Goal: Transaction & Acquisition: Purchase product/service

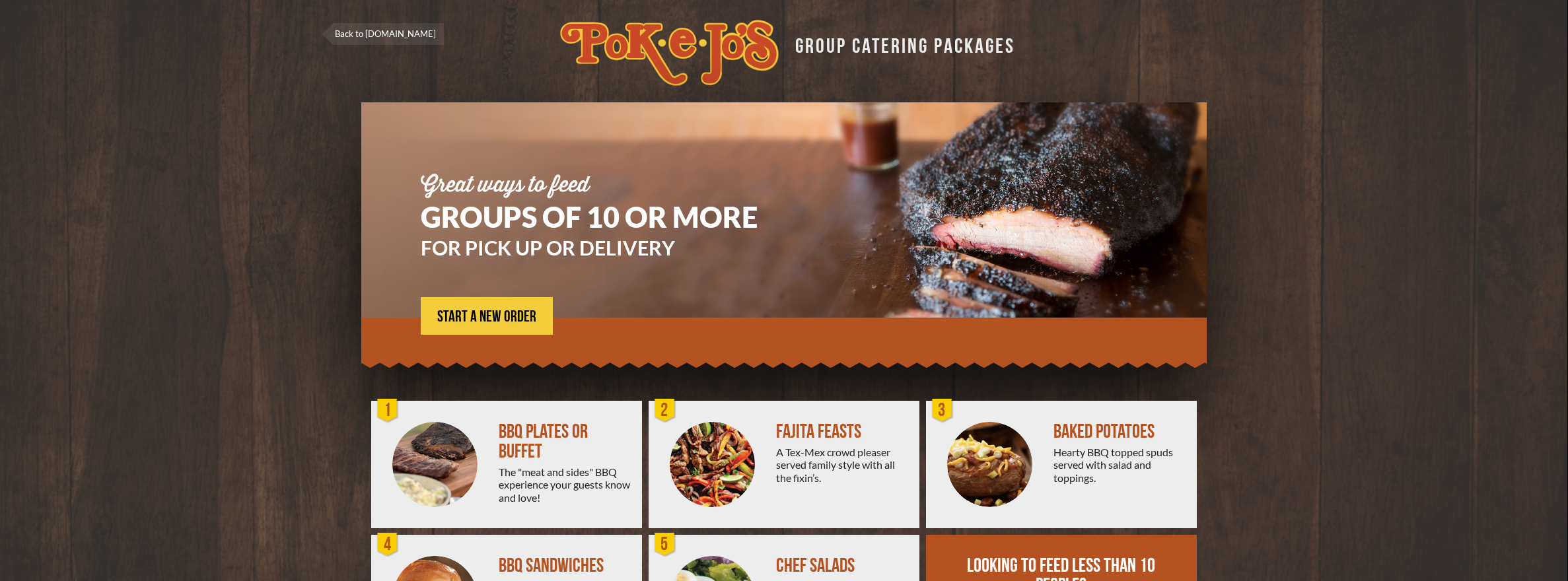
scroll to position [115, 0]
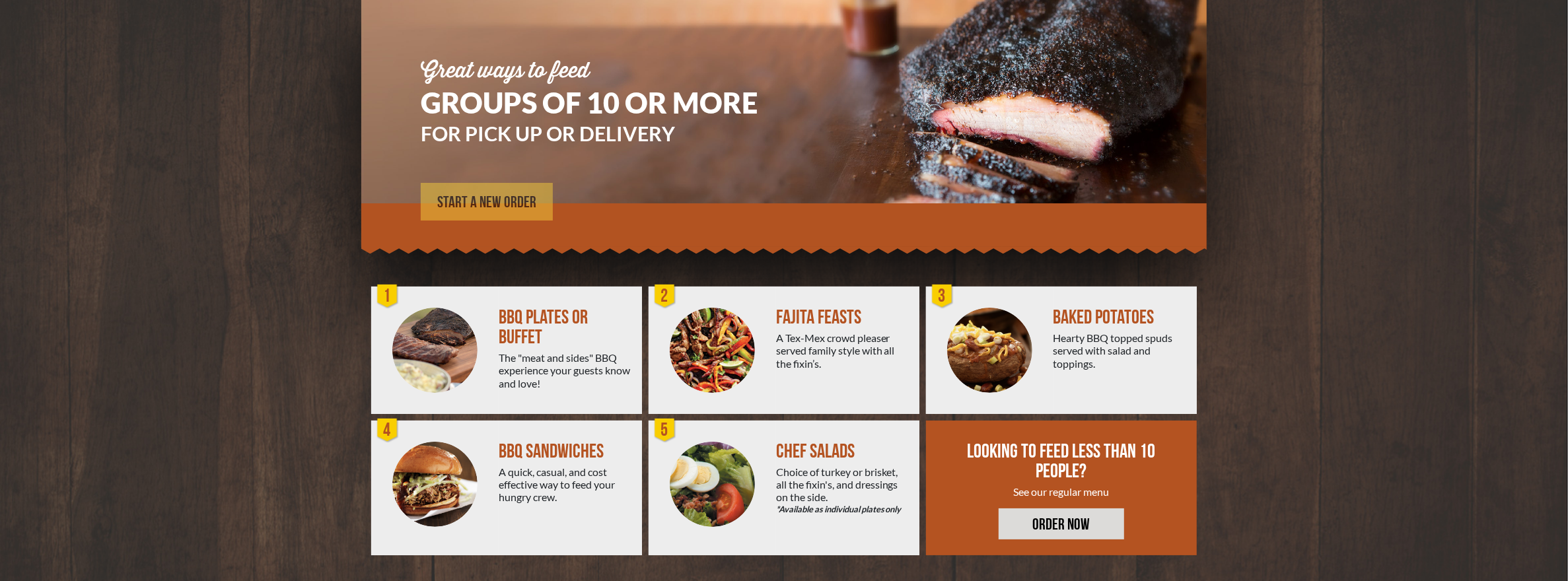
click at [478, 201] on span "START A NEW ORDER" at bounding box center [486, 202] width 99 height 16
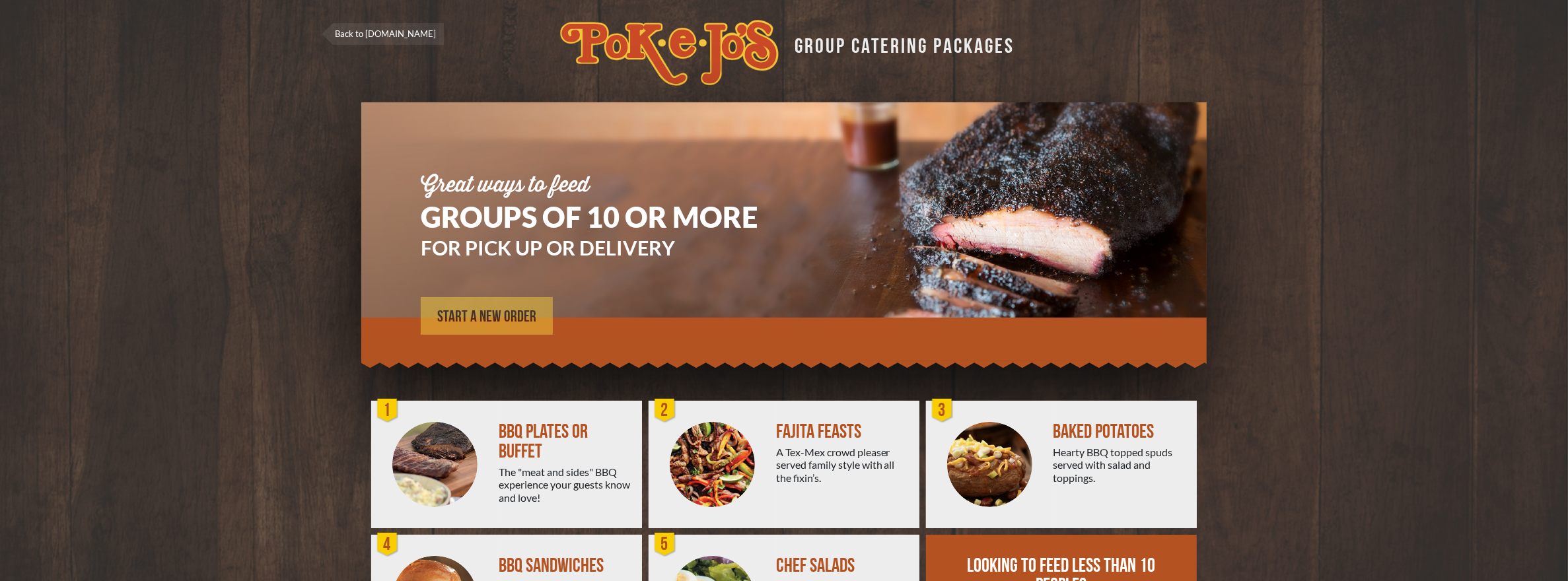
click at [519, 315] on span "START A NEW ORDER" at bounding box center [486, 317] width 99 height 16
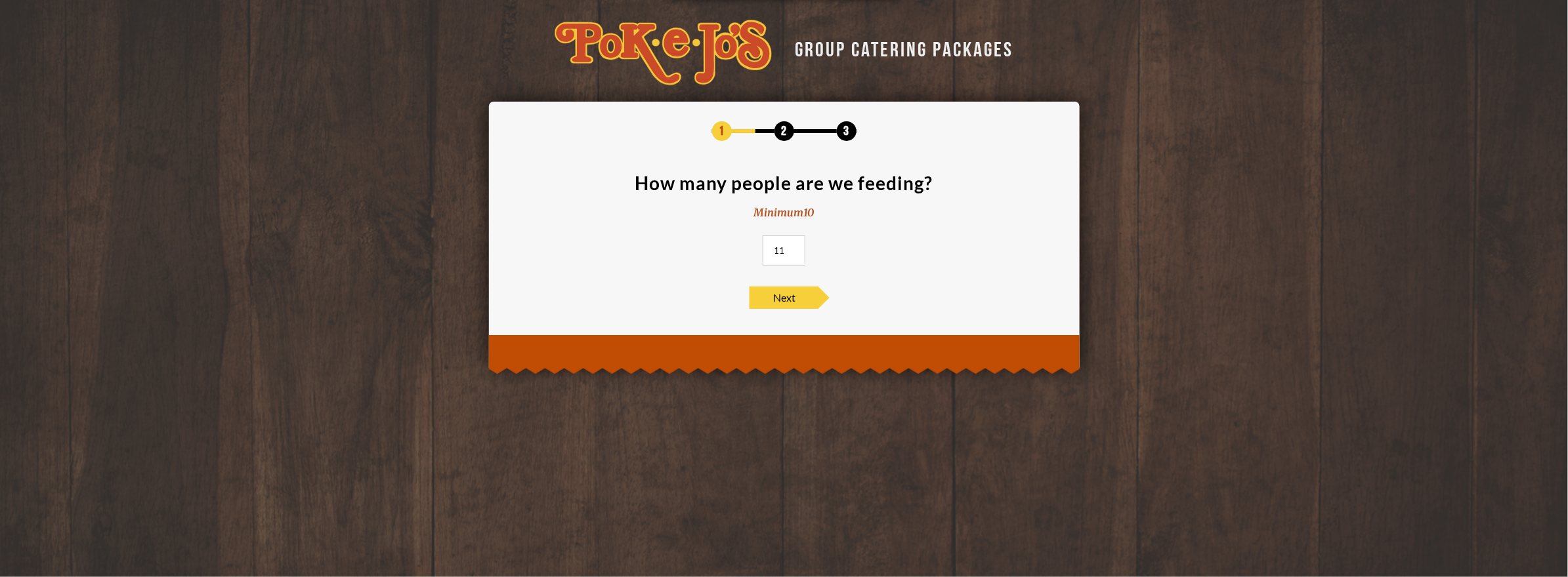
click at [795, 247] on input "11" at bounding box center [784, 250] width 43 height 30
type input "12"
click at [795, 247] on input "12" at bounding box center [784, 250] width 43 height 30
click at [790, 287] on span "Next" at bounding box center [784, 298] width 69 height 22
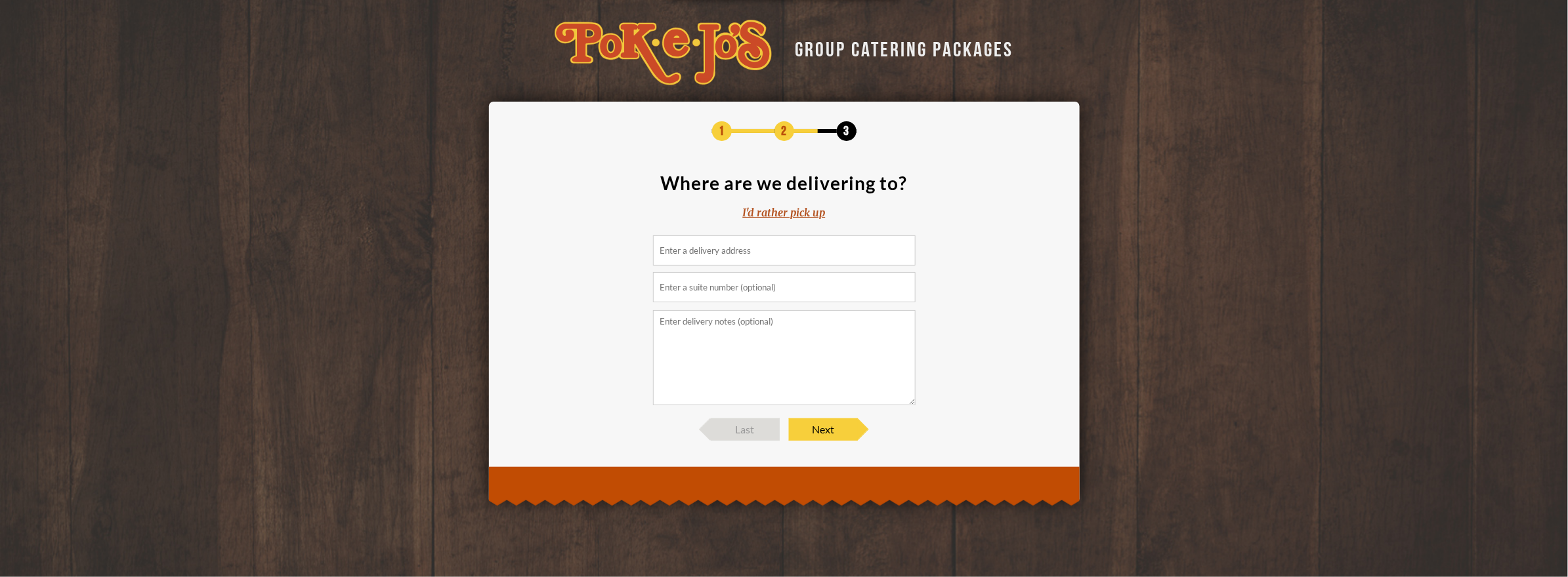
click at [798, 242] on input at bounding box center [784, 250] width 262 height 30
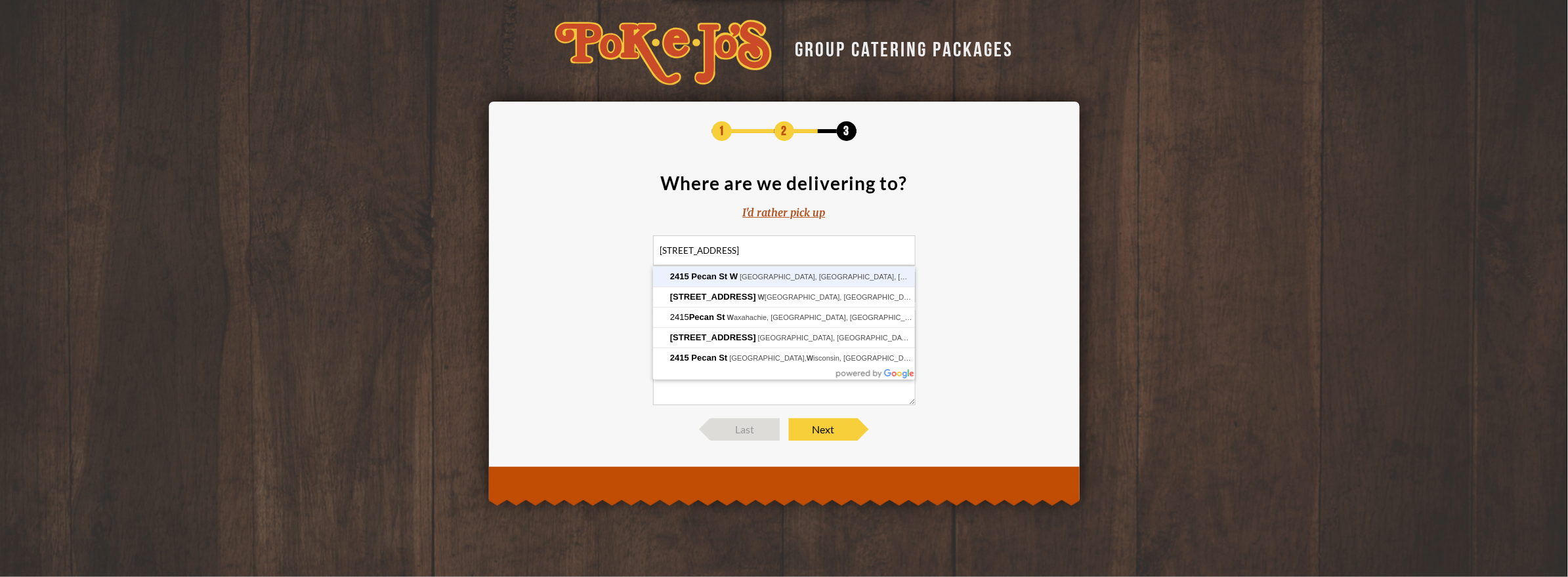
type input "2415 Pecan St W, Pflugerville, TX, USA"
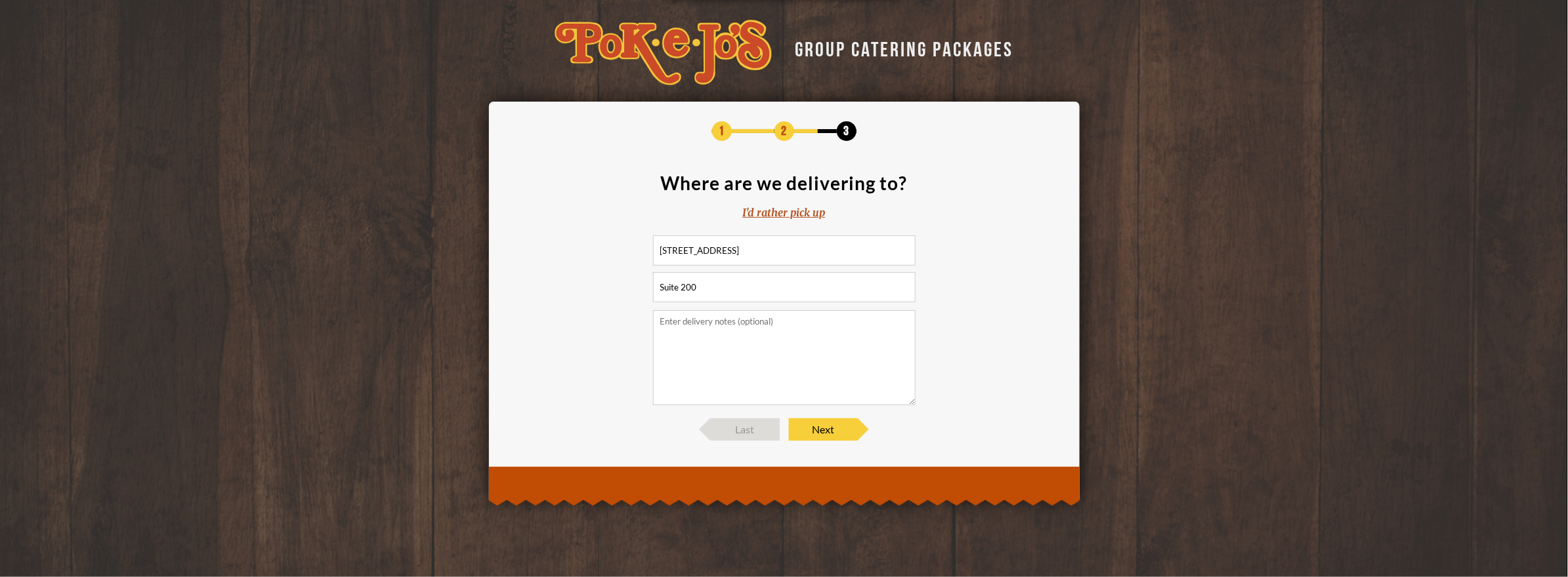
type input "Suite 200"
type textarea "please deliver to the back of the building"
click at [828, 431] on span "Next" at bounding box center [824, 429] width 69 height 22
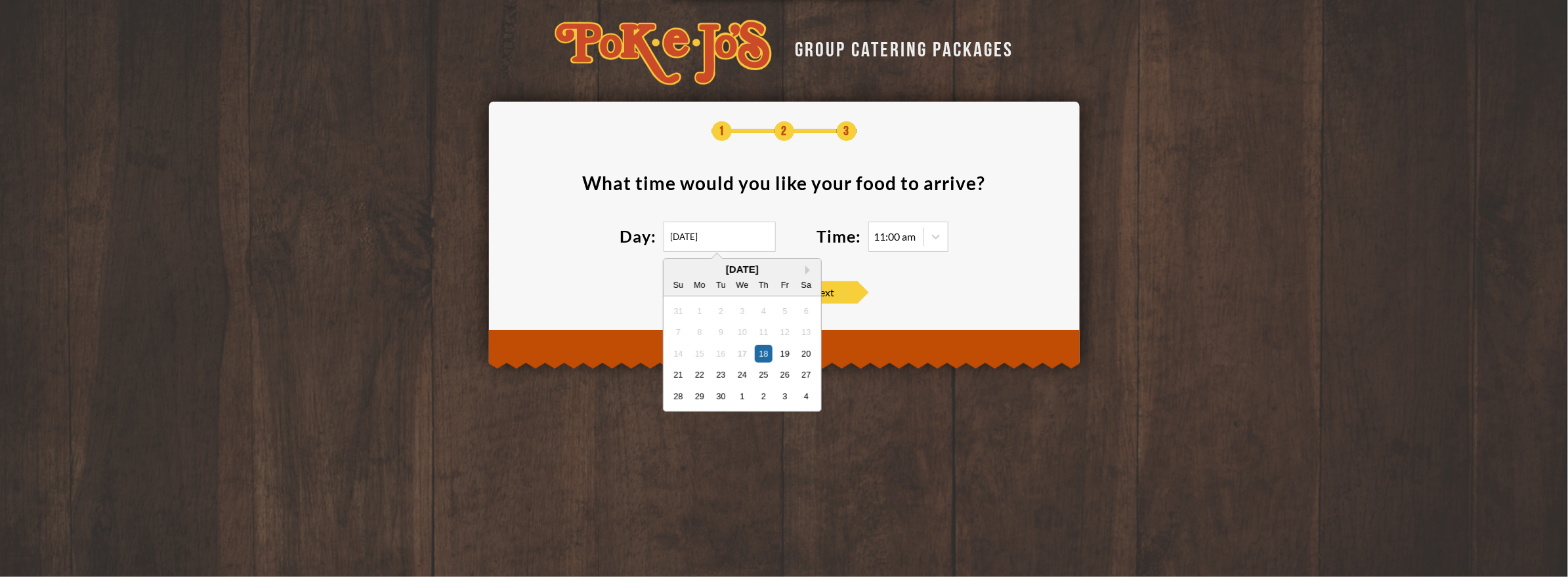
drag, startPoint x: 662, startPoint y: 226, endPoint x: 614, endPoint y: 226, distance: 48.0
click at [615, 226] on section "What time would you like your food to arrive ? Day: 09/18/2025 Next Month Septe…" at bounding box center [784, 220] width 551 height 94
click at [703, 373] on div "22" at bounding box center [699, 374] width 18 height 18
type input "09/22/2025"
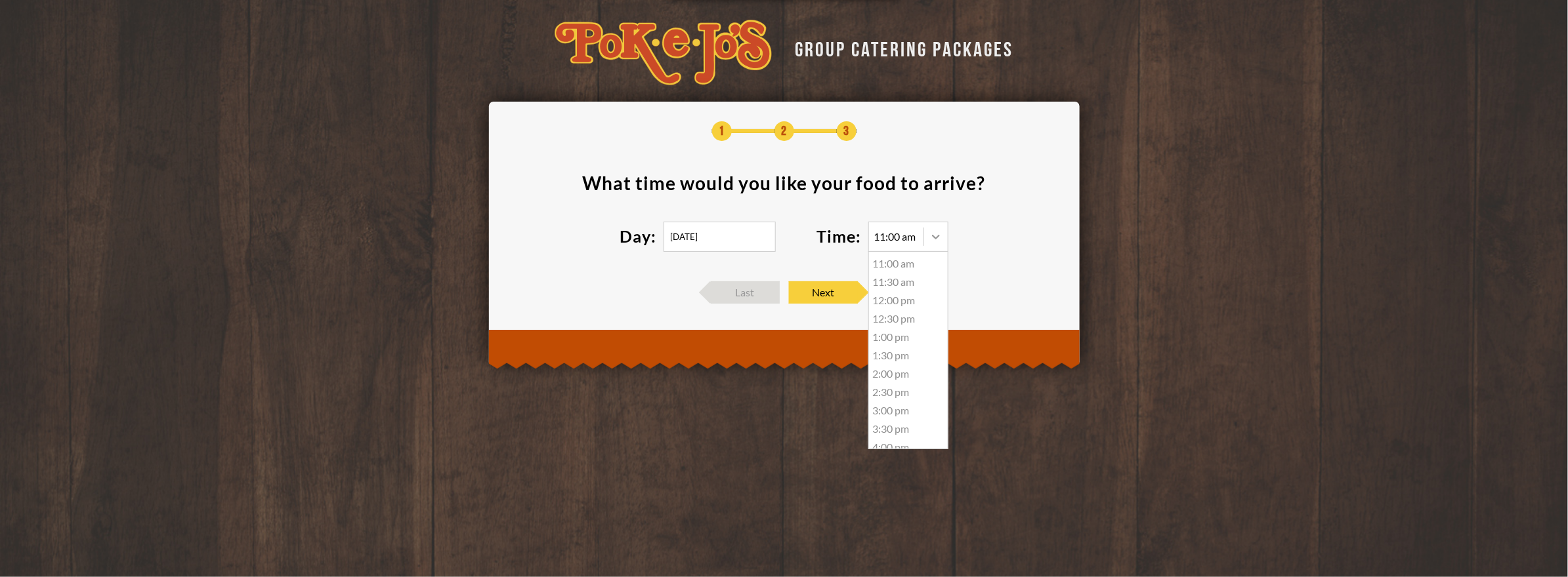
click at [939, 236] on icon at bounding box center [936, 237] width 13 height 13
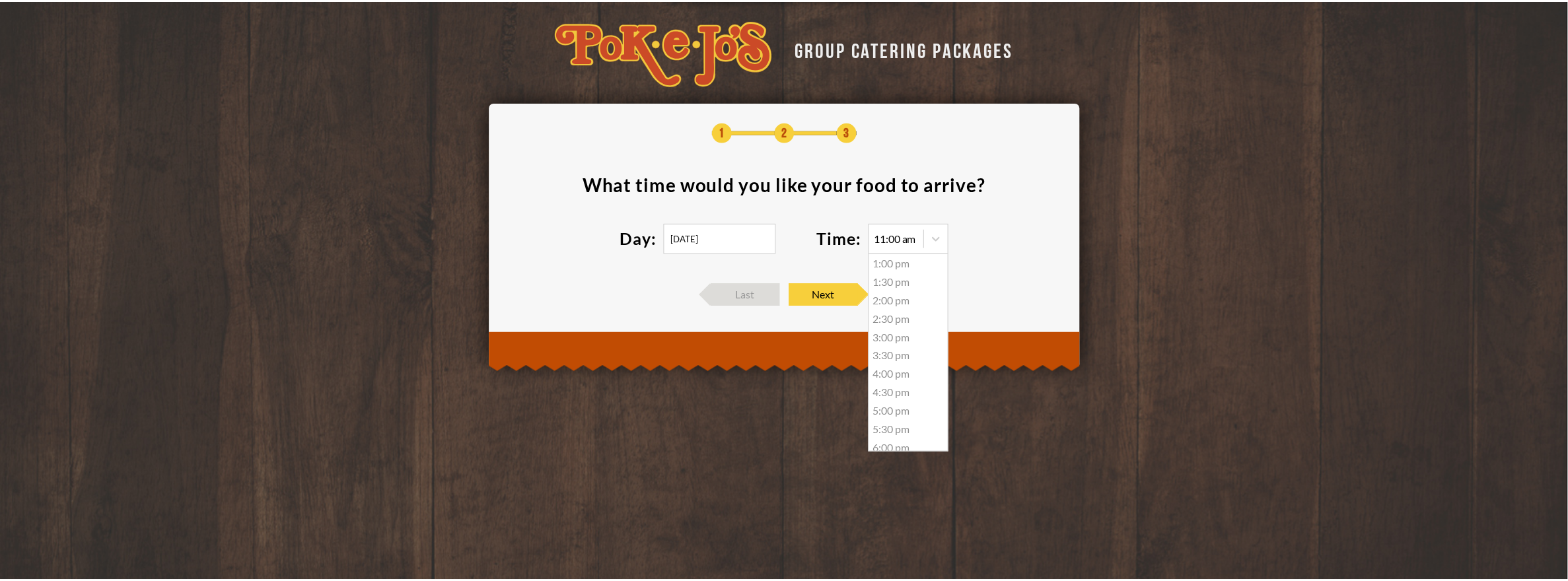
scroll to position [78, 0]
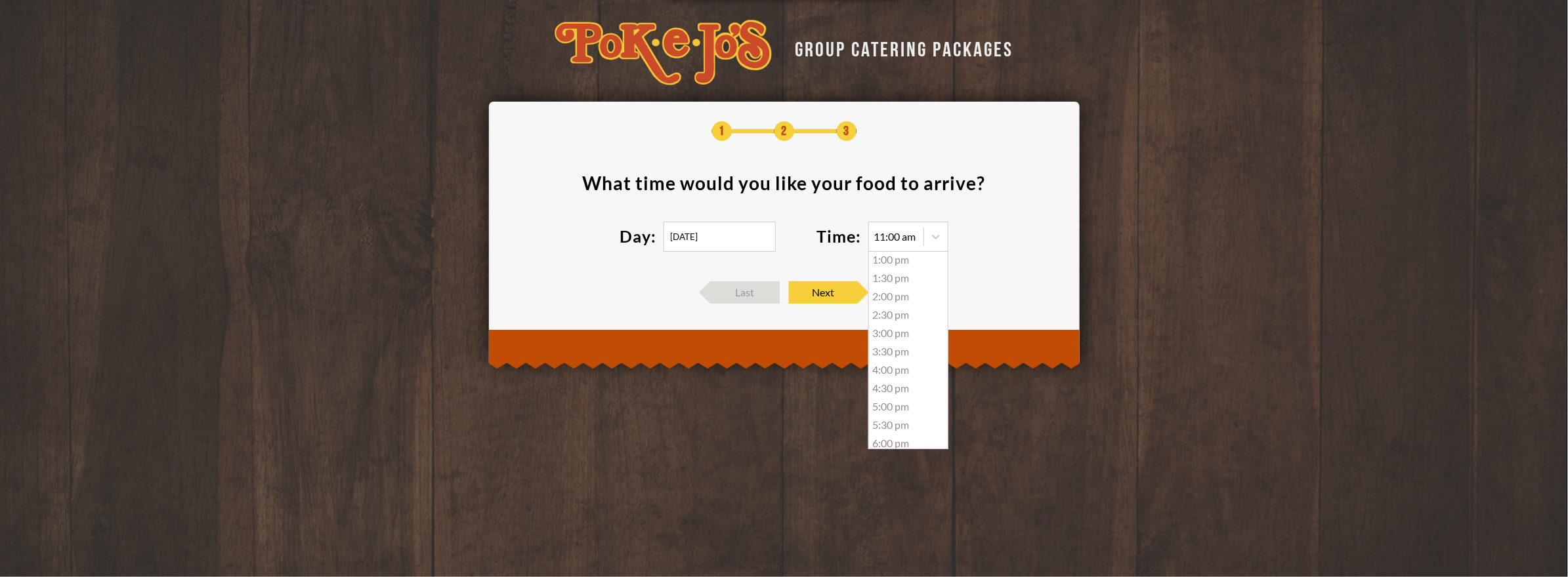
click at [895, 389] on div "4:30 pm" at bounding box center [908, 388] width 78 height 19
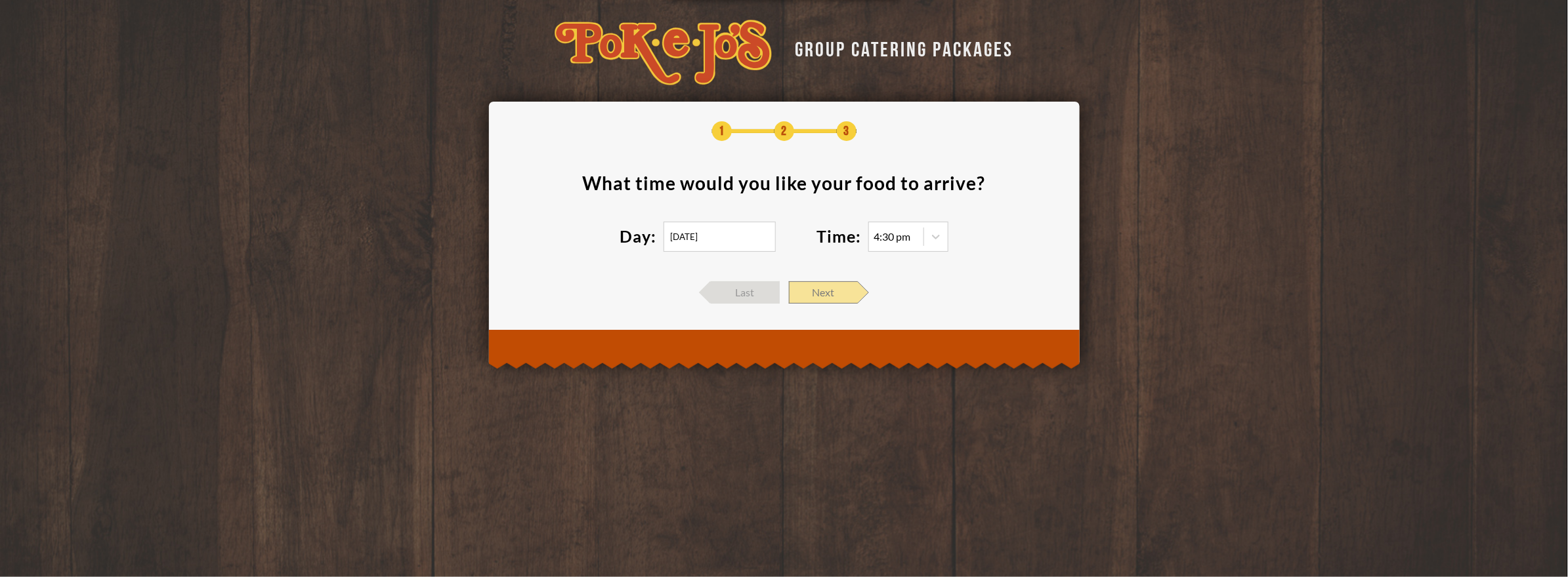
click at [842, 299] on span "Next" at bounding box center [824, 292] width 69 height 22
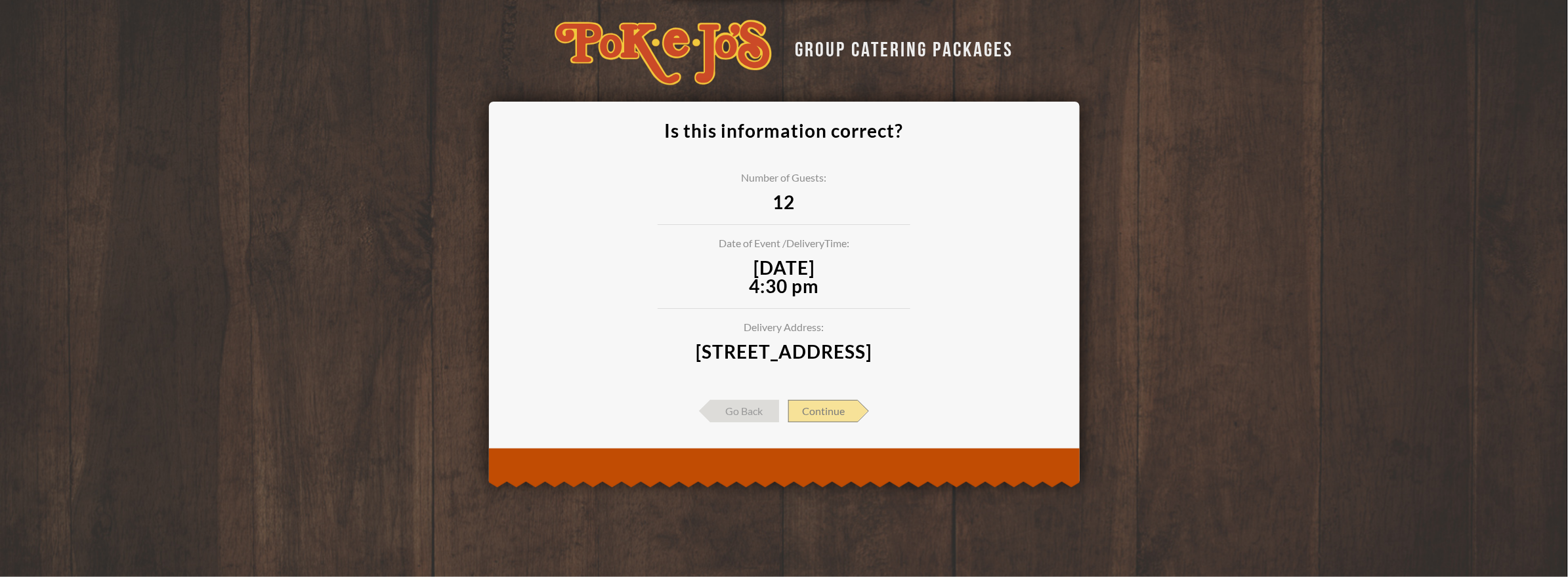
click at [832, 422] on span "Continue" at bounding box center [823, 412] width 69 height 22
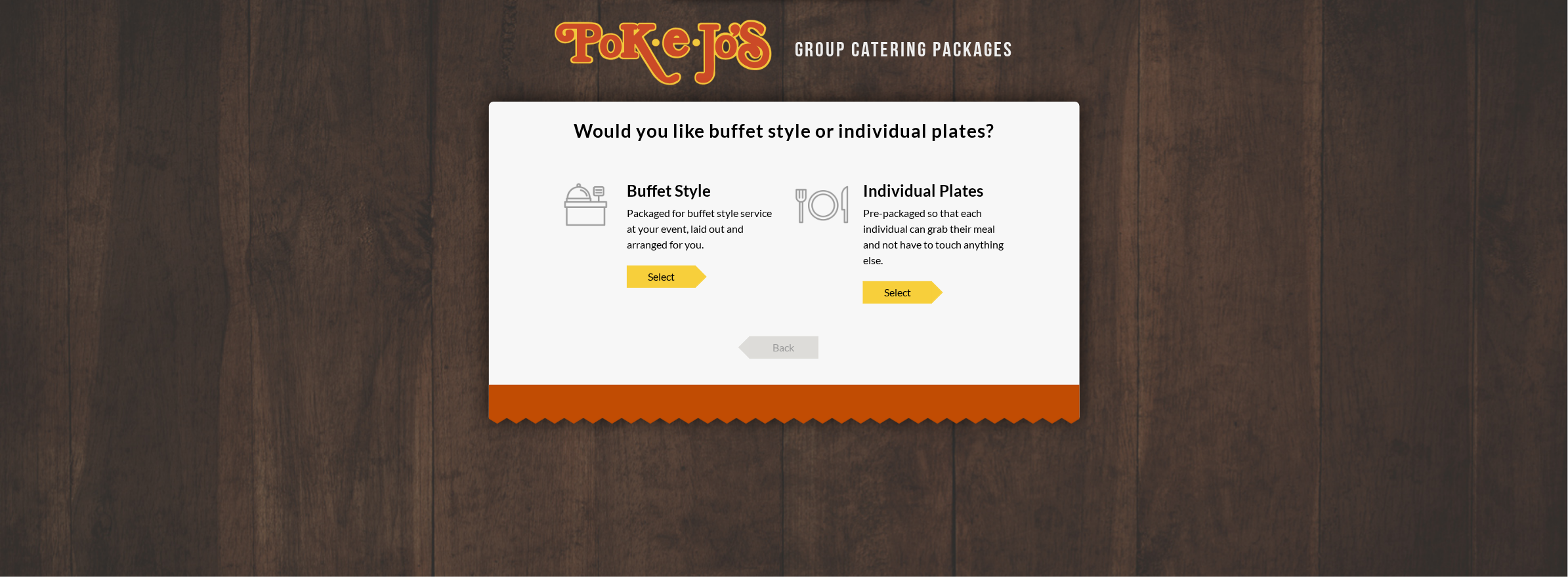
click at [683, 288] on div "Buffet Style Packaged for buffet style service at your event, laid out and arra…" at bounding box center [699, 243] width 147 height 120
click at [680, 277] on span "Select" at bounding box center [661, 277] width 69 height 22
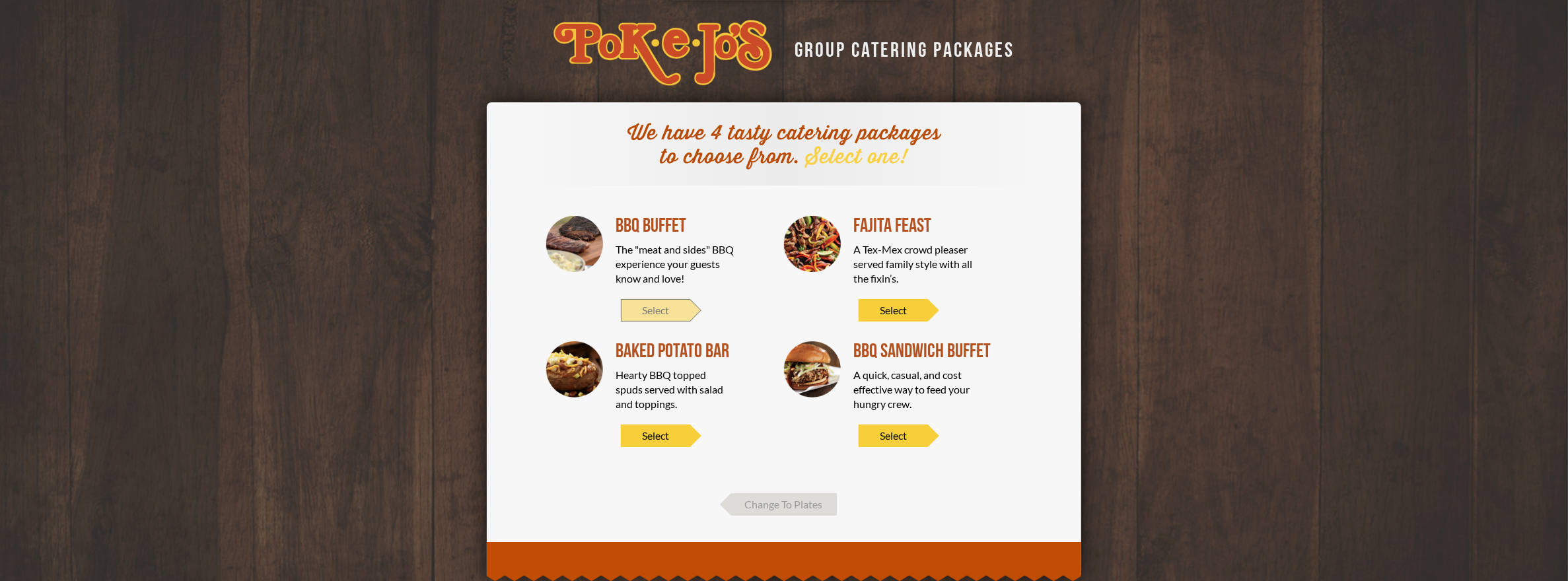
click at [652, 307] on span "Select" at bounding box center [655, 310] width 70 height 23
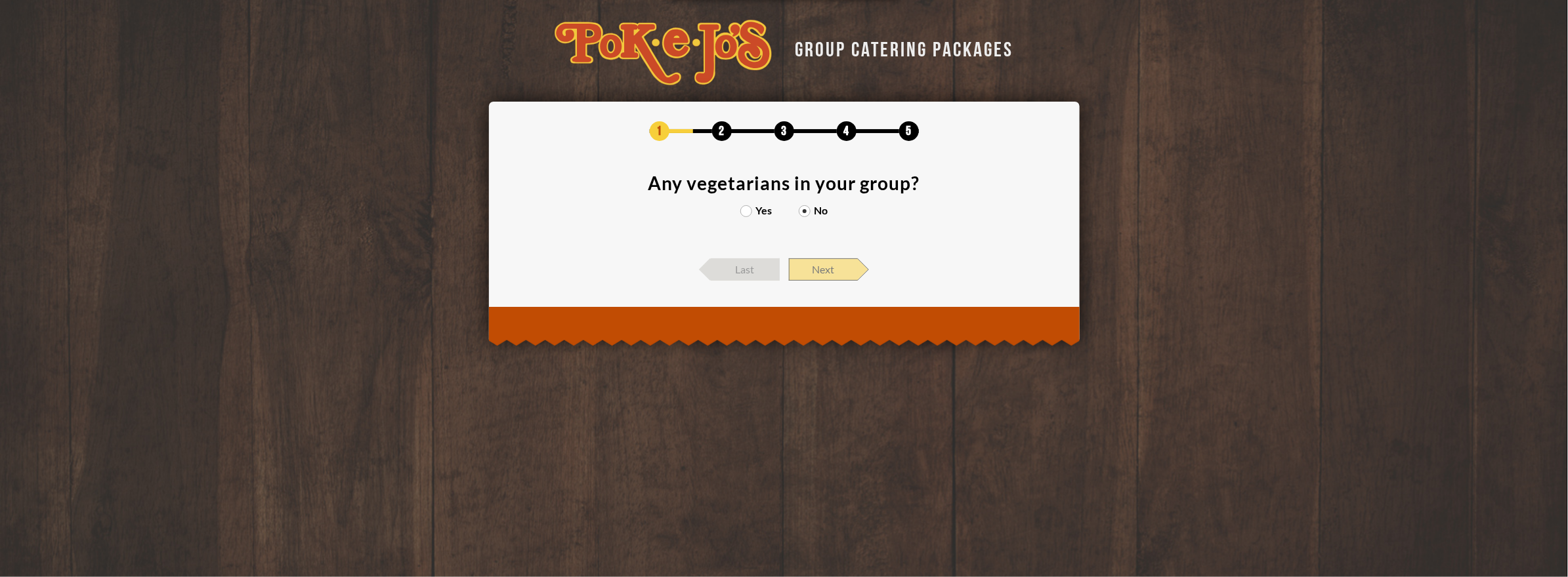
click at [832, 268] on span "Next" at bounding box center [824, 270] width 69 height 22
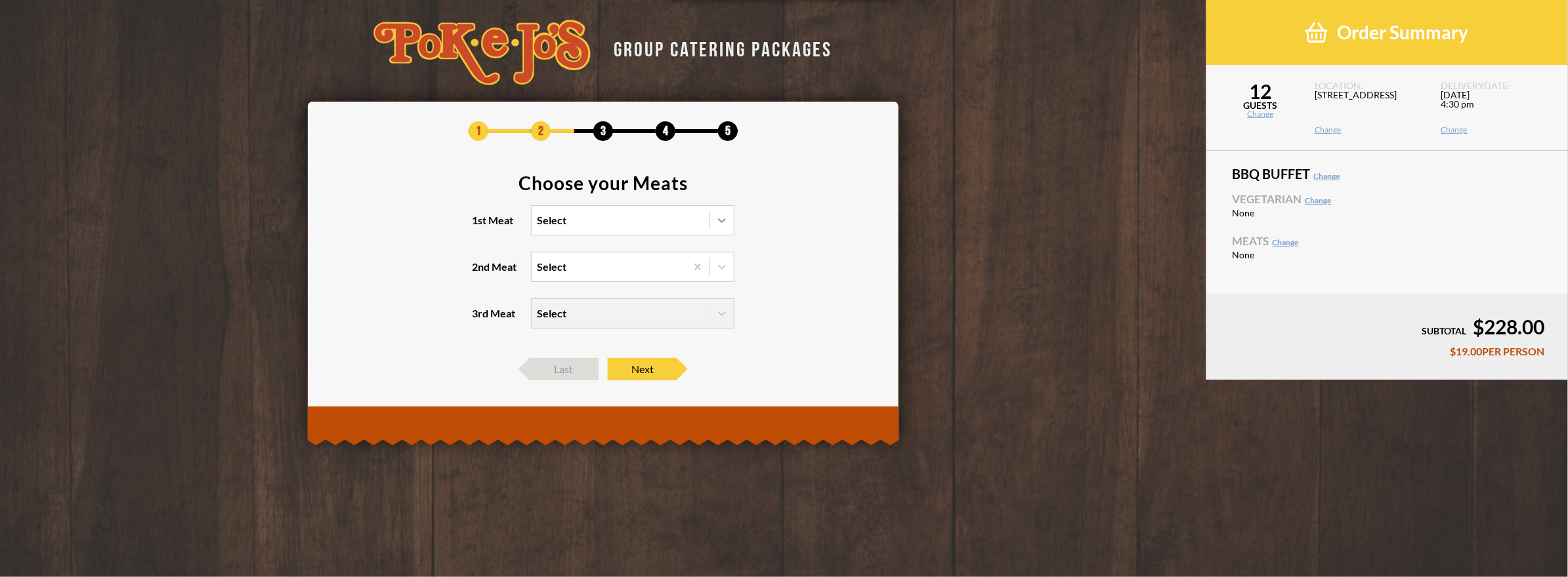
click at [725, 221] on icon at bounding box center [722, 220] width 13 height 13
click at [480, 226] on input "1st Meat Select" at bounding box center [480, 226] width 0 height 0
click at [561, 248] on div "Brisket" at bounding box center [632, 247] width 202 height 19
click at [480, 226] on input "1st Meat option Brisket focused, 1 of 6. 6 results available. Use Up and Down t…" at bounding box center [480, 226] width 0 height 0
click at [717, 267] on icon at bounding box center [722, 267] width 13 height 13
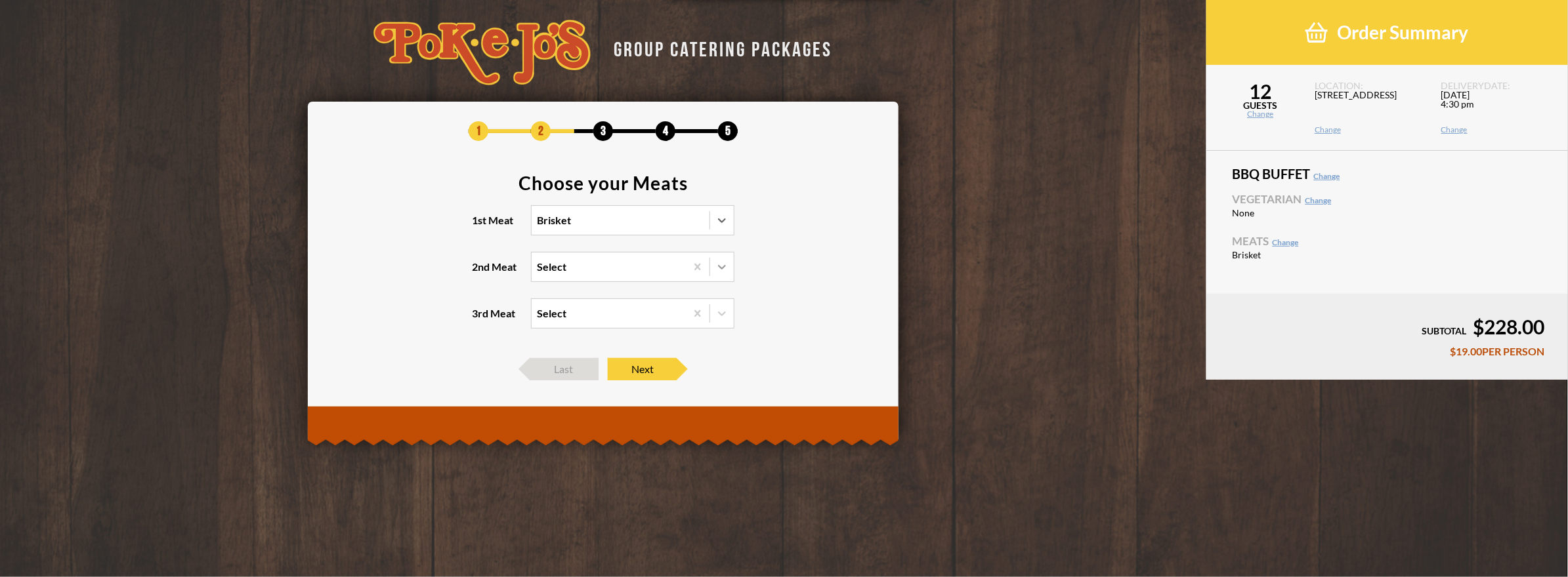
click at [480, 273] on input "2nd Meat Select" at bounding box center [480, 273] width 0 height 0
click at [561, 311] on div "Sausage" at bounding box center [632, 313] width 202 height 19
click at [480, 273] on input "2nd Meat option Sausage focused, 2 of 5. 5 results available. Use Up and Down t…" at bounding box center [480, 273] width 0 height 0
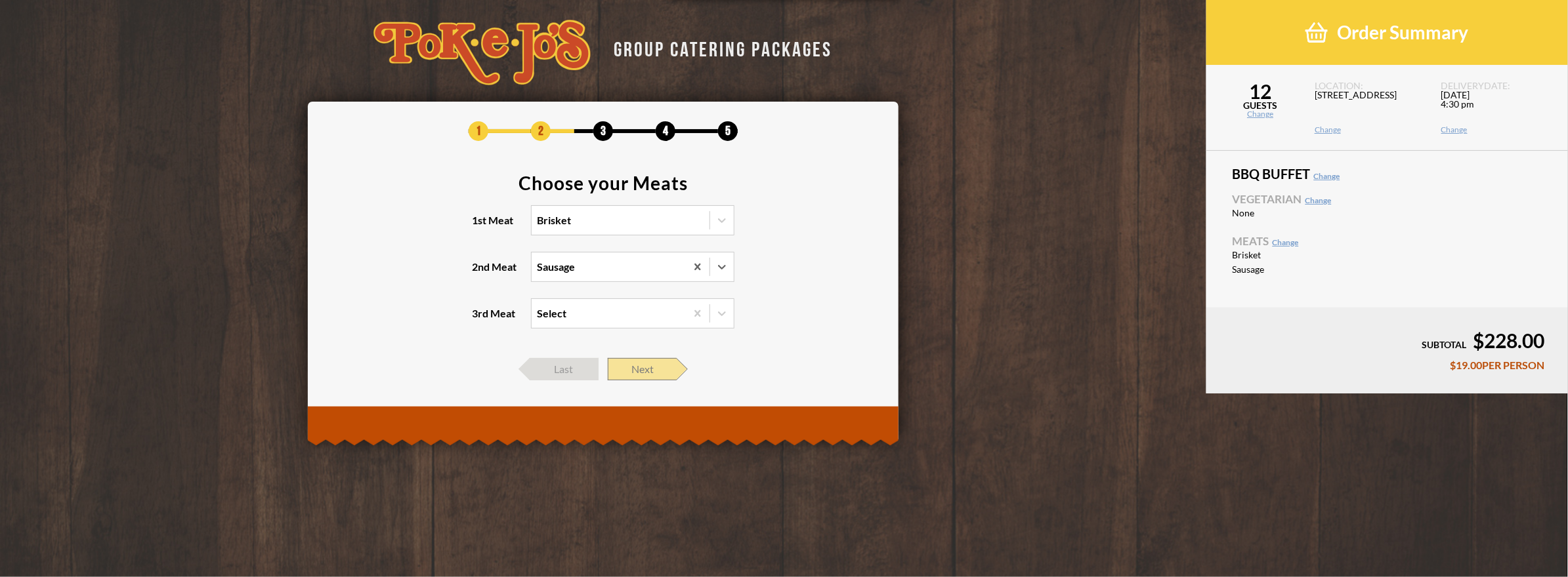
click at [643, 363] on span "Next" at bounding box center [643, 370] width 69 height 22
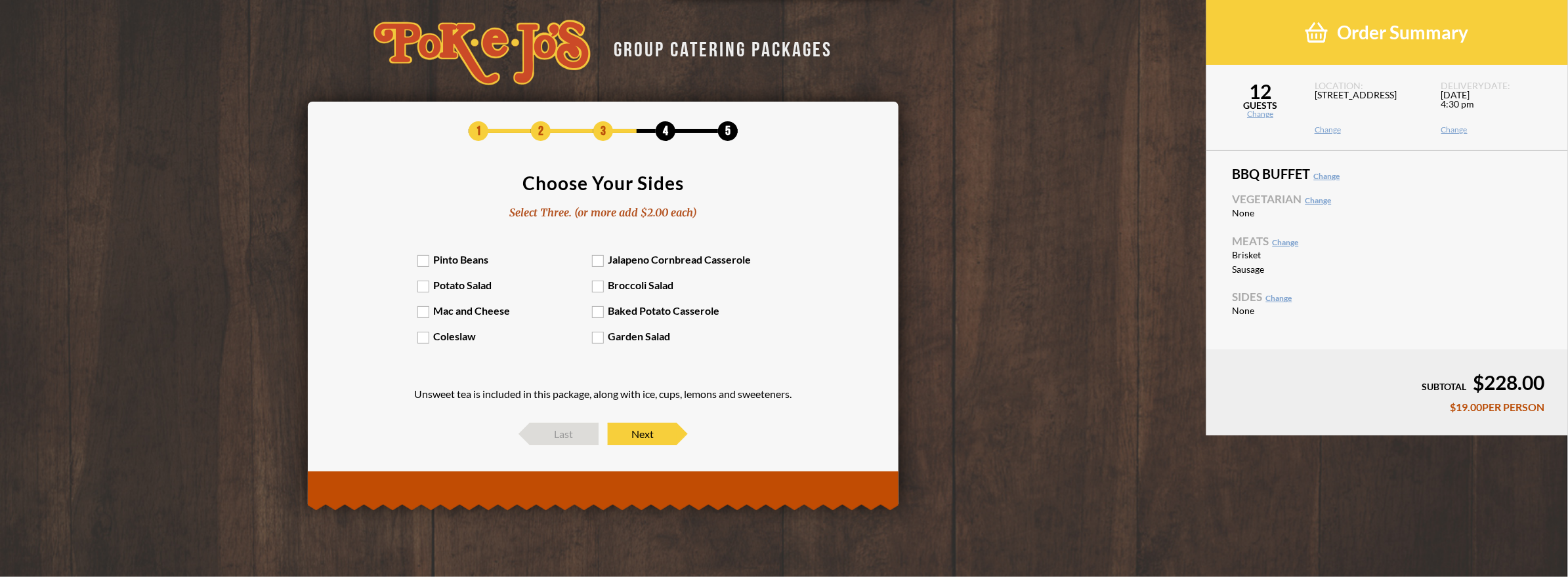
click at [428, 283] on label "Potato Salad" at bounding box center [504, 285] width 175 height 12
click at [0, 0] on input "Potato Salad" at bounding box center [0, 0] width 0 height 0
click at [422, 338] on label "Coleslaw" at bounding box center [504, 335] width 175 height 12
click at [0, 0] on input "Coleslaw" at bounding box center [0, 0] width 0 height 0
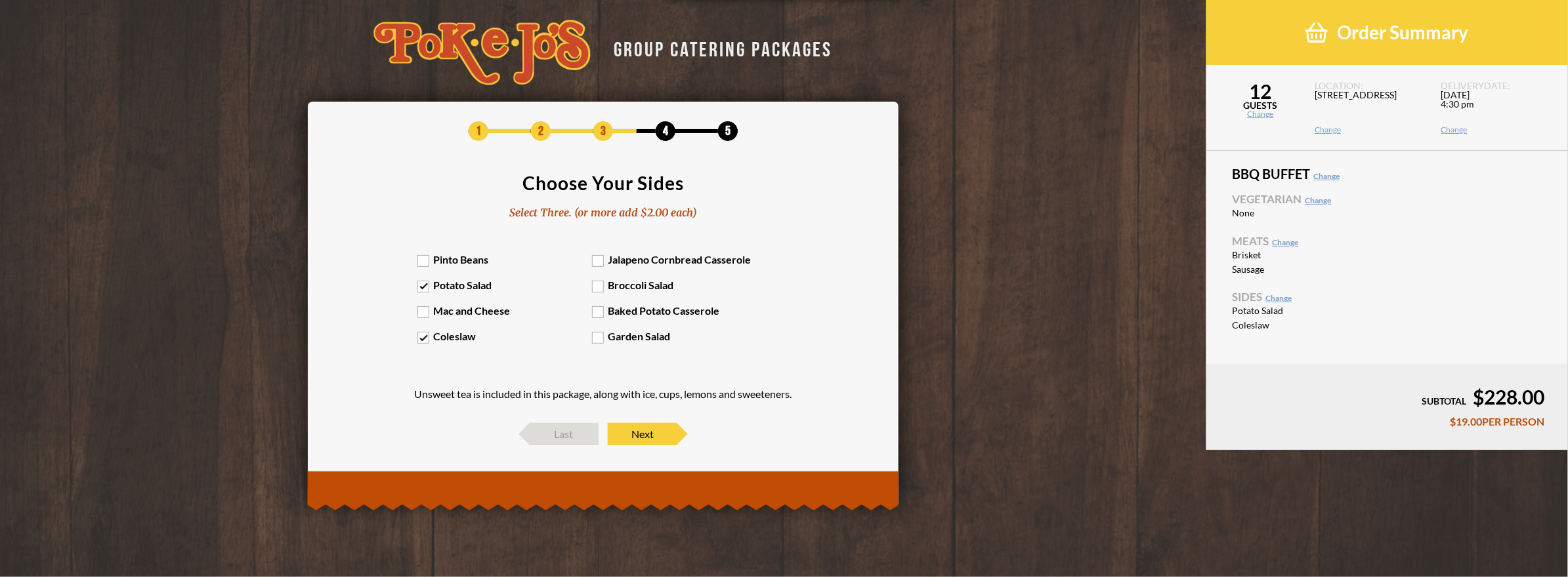
click at [421, 260] on label "Pinto Beans" at bounding box center [504, 259] width 175 height 12
click at [0, 0] on input "Pinto Beans" at bounding box center [0, 0] width 0 height 0
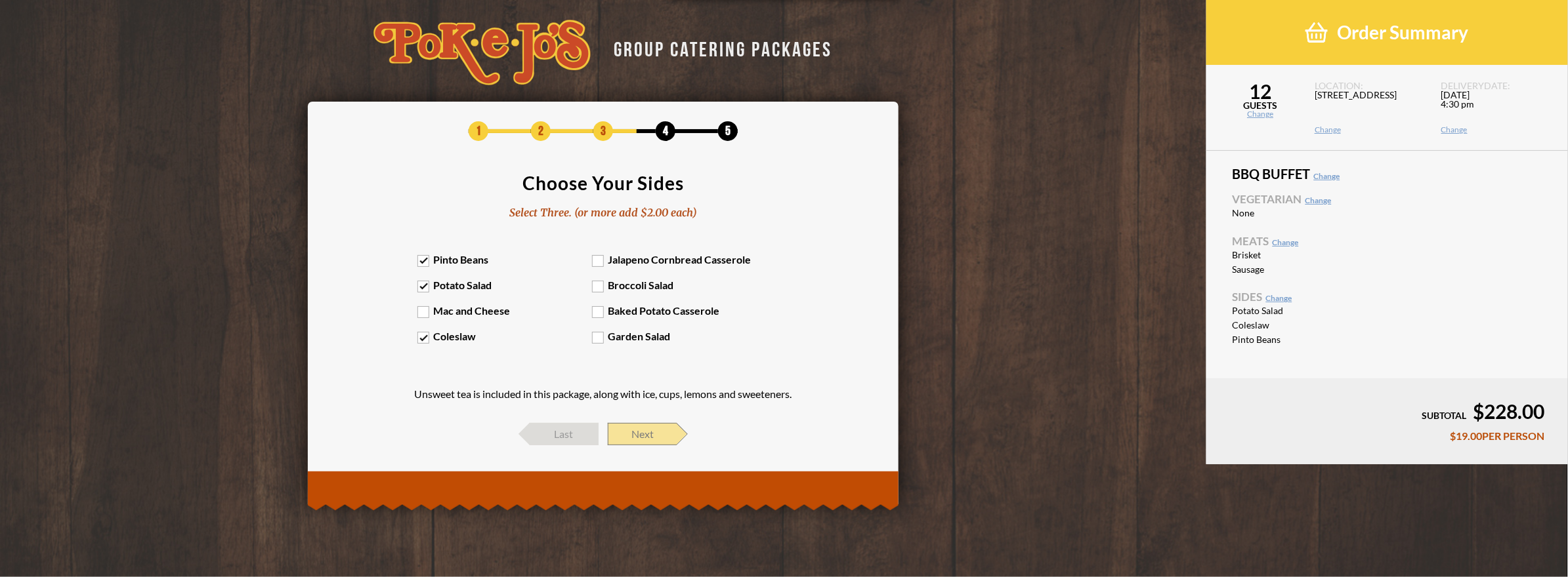
click at [635, 434] on span "Next" at bounding box center [643, 434] width 69 height 22
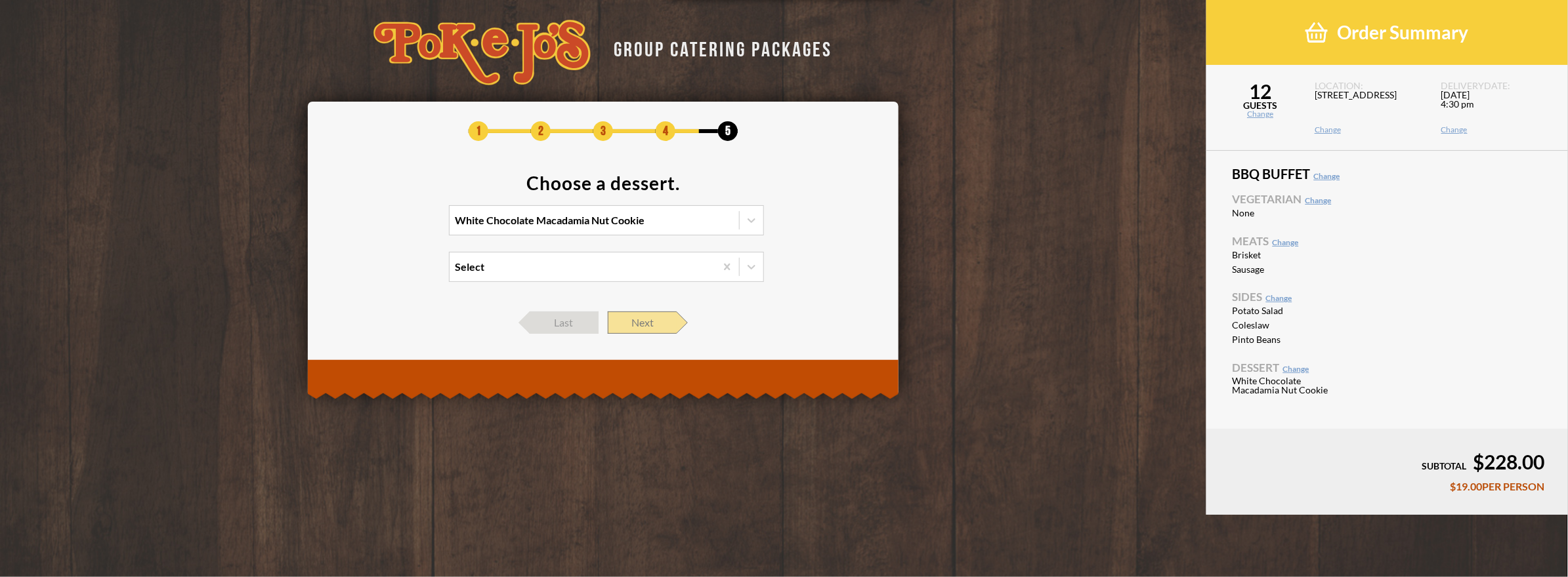
click at [653, 328] on span "Next" at bounding box center [643, 323] width 69 height 22
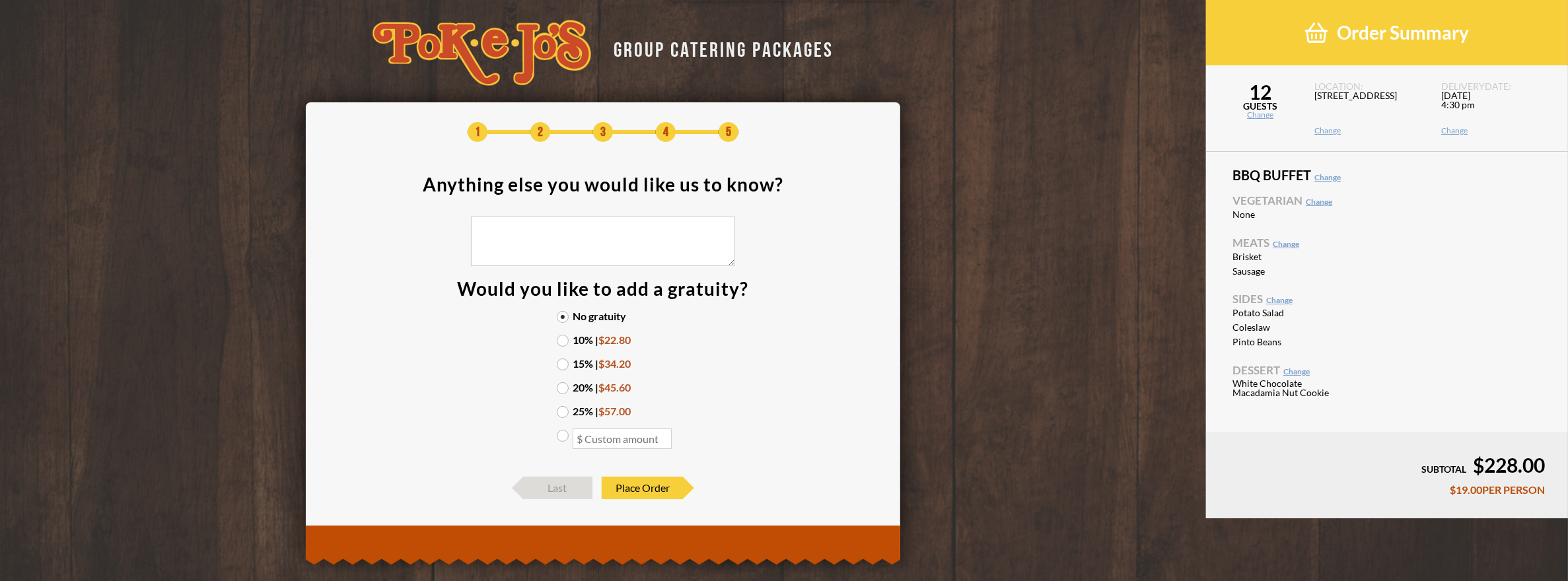
click at [560, 390] on label "20% | $45.60" at bounding box center [603, 387] width 92 height 10
click at [0, 0] on input "20% | $45.60" at bounding box center [0, 0] width 0 height 0
click at [644, 490] on span "Place Order" at bounding box center [642, 488] width 81 height 23
click at [672, 485] on span "Place Order" at bounding box center [642, 488] width 81 height 23
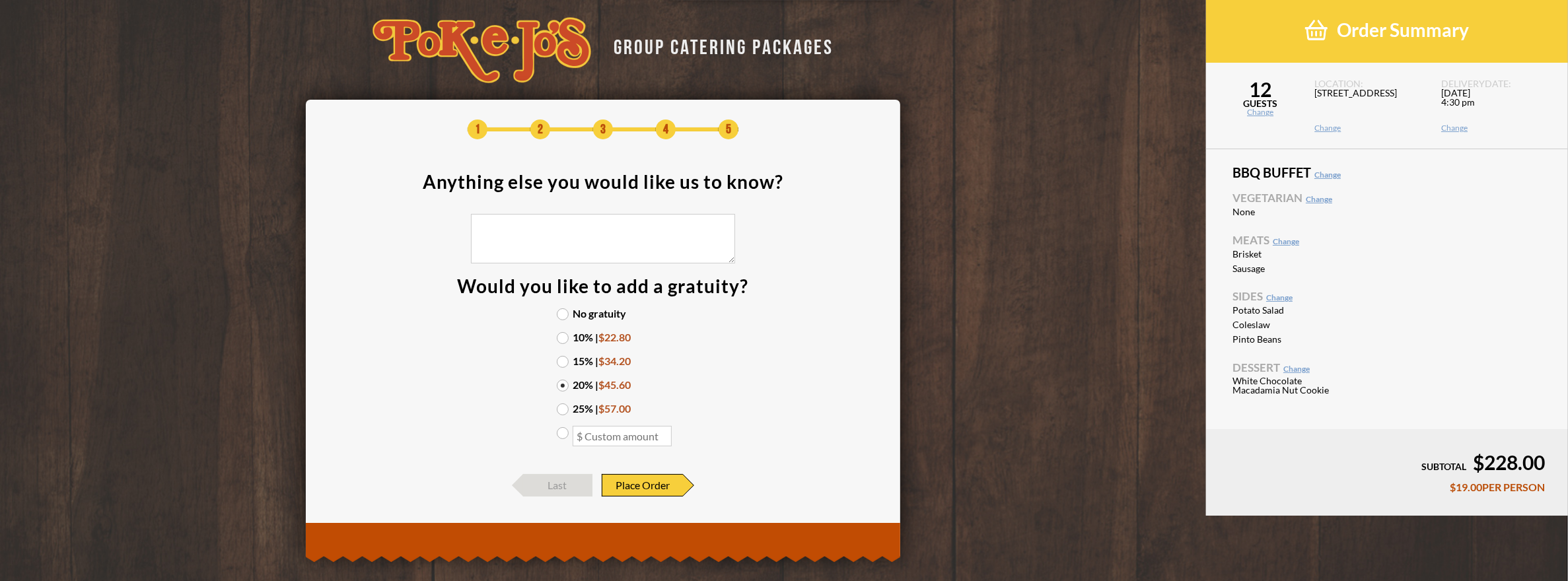
scroll to position [0, 0]
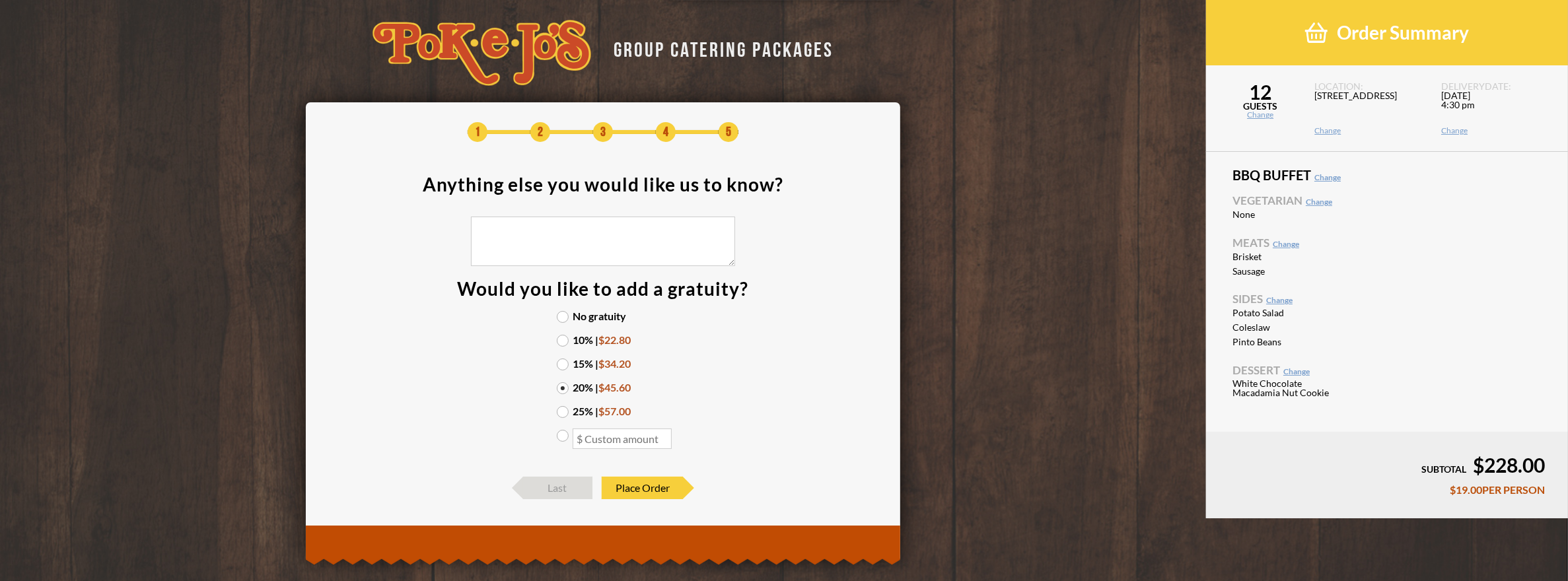
click at [560, 386] on label "20% | $45.60" at bounding box center [603, 387] width 92 height 10
click at [0, 0] on input "20% | $45.60" at bounding box center [0, 0] width 0 height 0
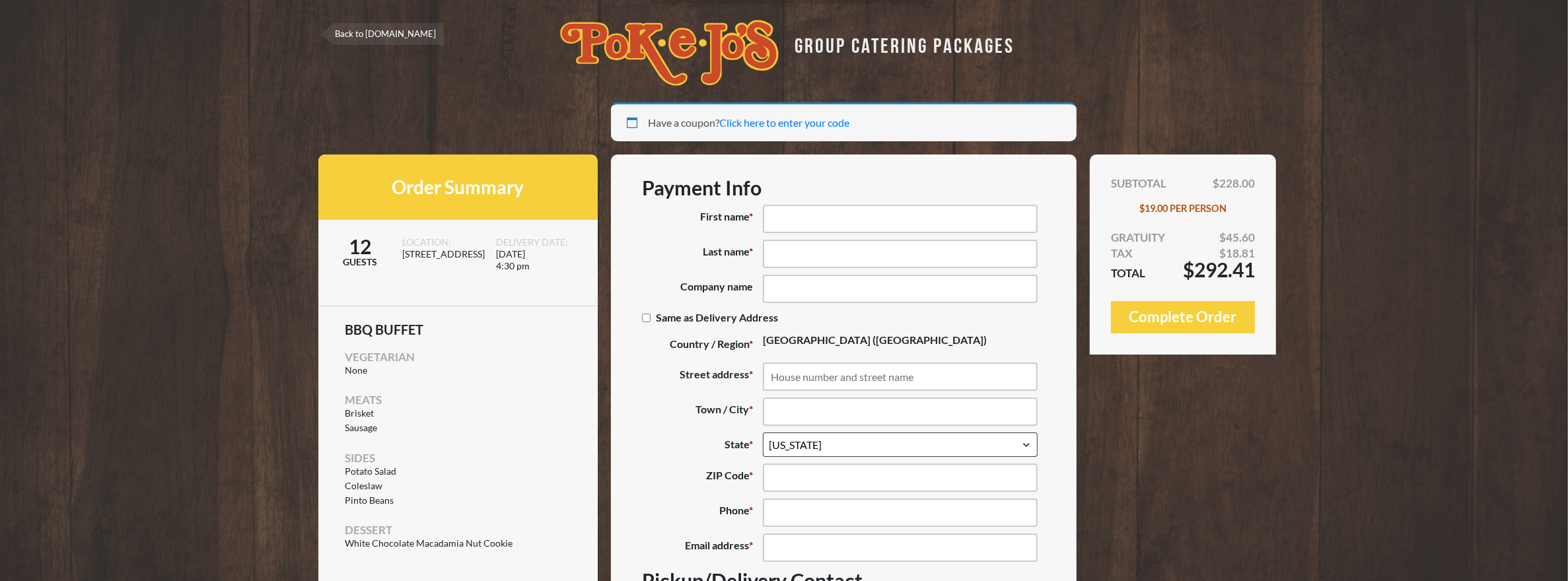
select select "TX"
click at [816, 207] on input "First name *" at bounding box center [901, 219] width 274 height 28
type input "Mirijam"
click at [829, 251] on input "Last name *" at bounding box center [901, 254] width 274 height 28
type input "Lyman"
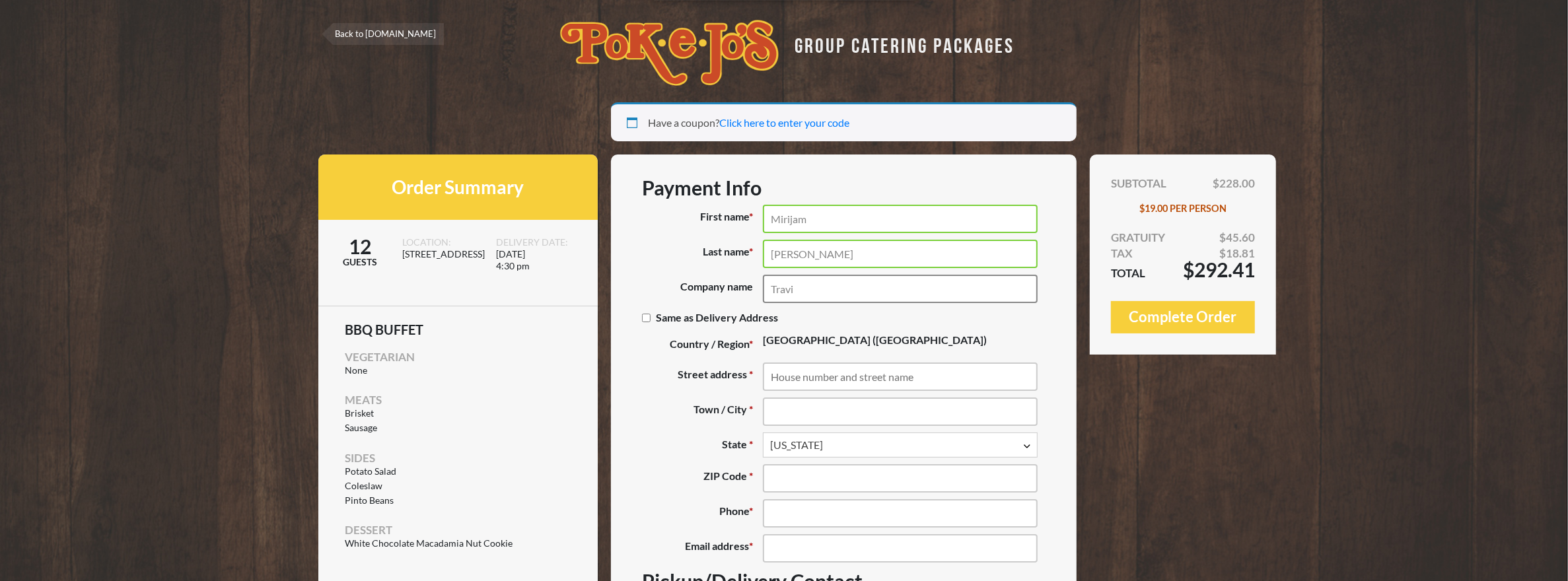
type input "Travis County Farm Bureau"
click at [643, 317] on input "Same as Delivery Address (optional)" at bounding box center [646, 318] width 8 height 8
checkbox input "true"
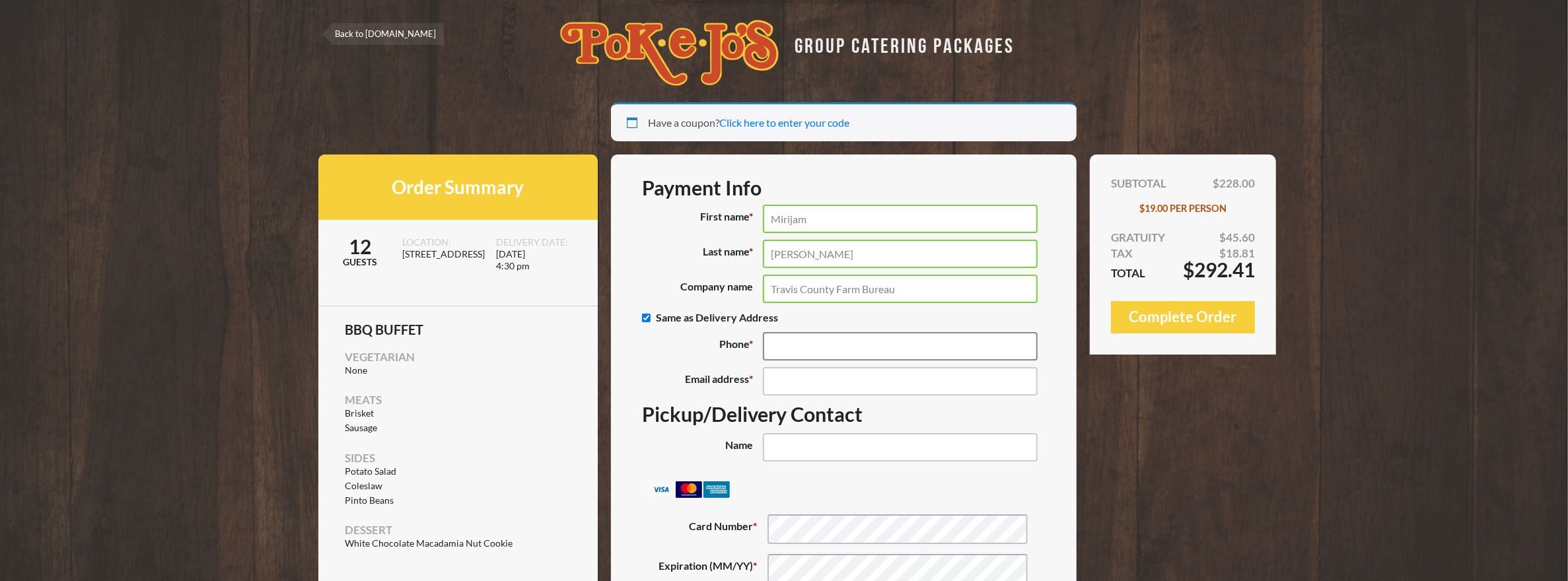
click at [815, 337] on input "Phone *" at bounding box center [901, 346] width 274 height 28
type input "(254) 291-2736"
type input "mlyman@txfb-ins.com"
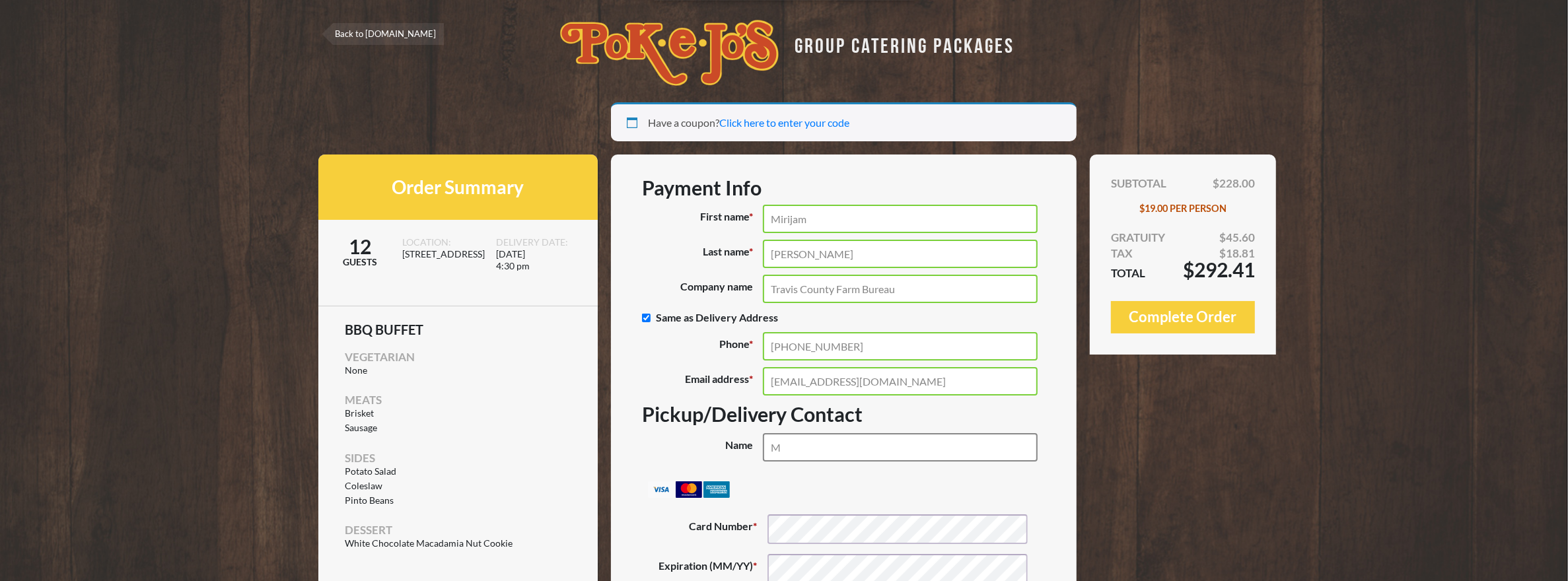
type input "Mirijam Lyman"
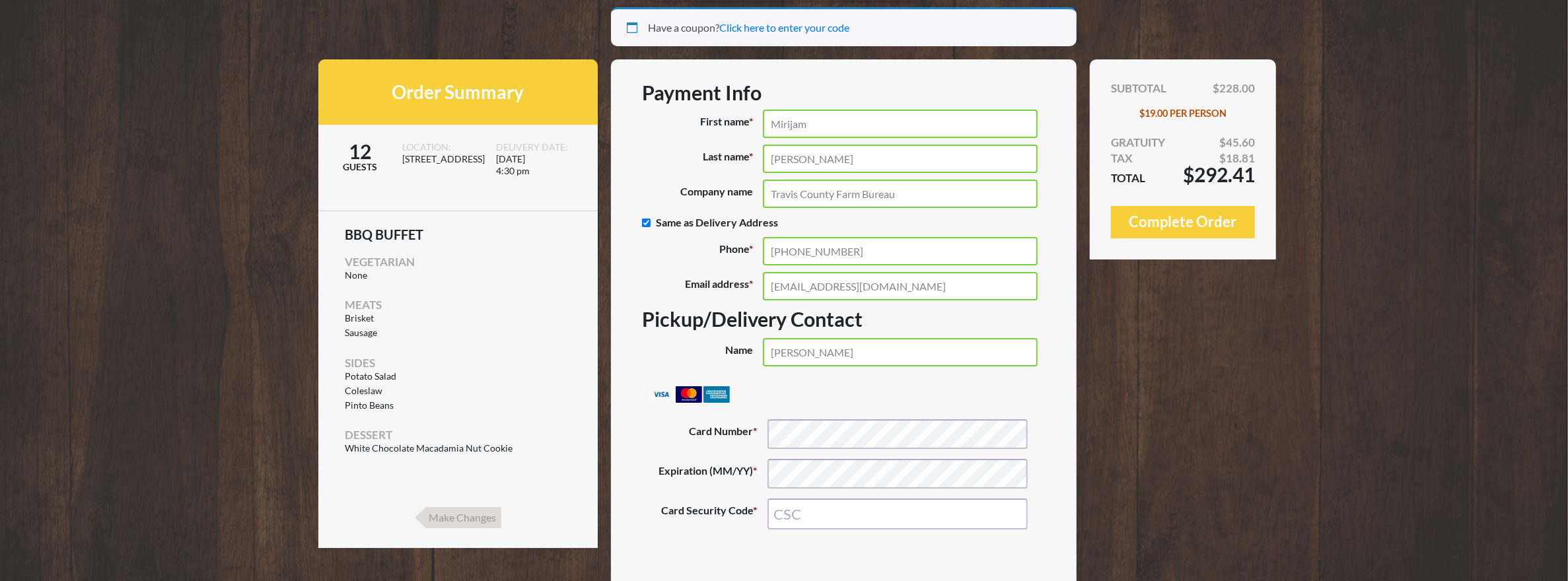
scroll to position [179, 0]
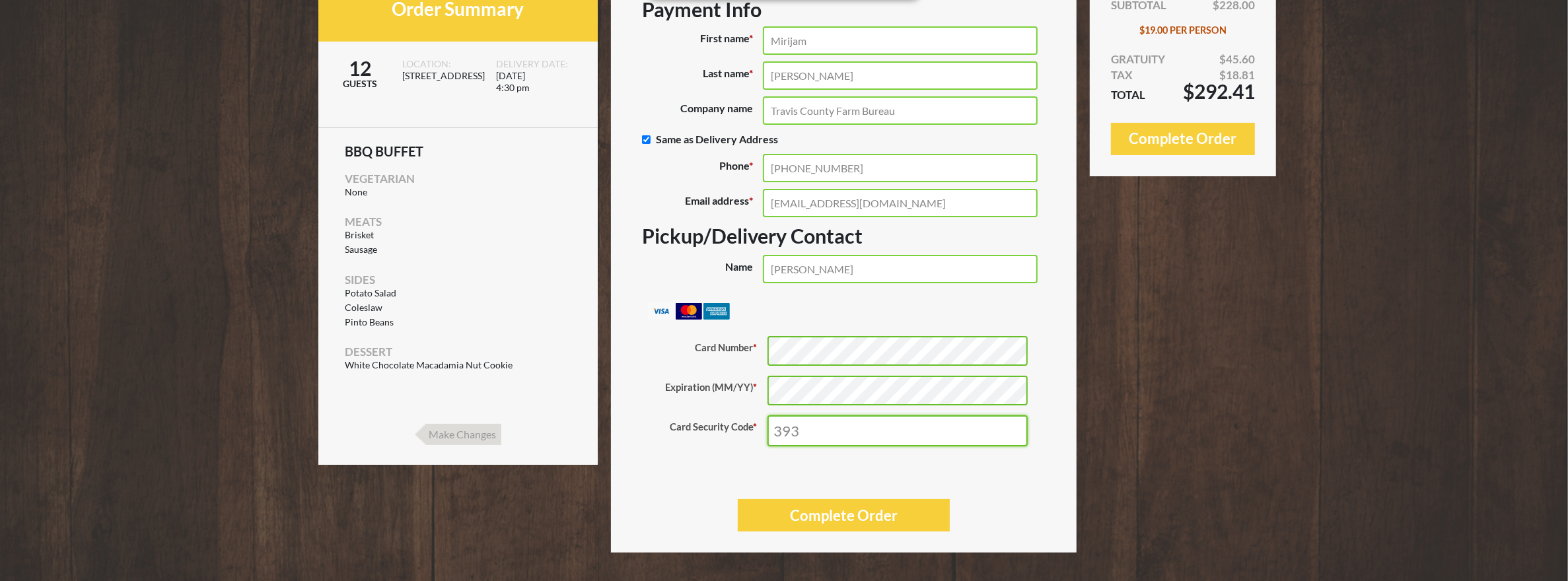
type input "393"
click at [861, 474] on ul "Pay securely using your credit card. Payment Info Card Number * Expiration (MM/…" at bounding box center [843, 387] width 423 height 196
click at [1194, 134] on button "Complete Order" at bounding box center [1183, 139] width 144 height 32
